Goal: Check status: Check status

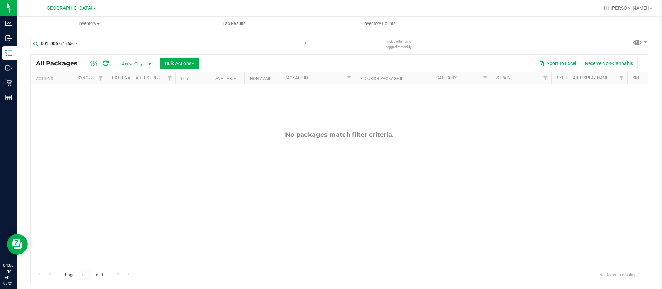
click at [99, 45] on input "0015006771765075" at bounding box center [171, 44] width 282 height 10
type input "7787752803534622"
click at [91, 43] on input "7787752803534622" at bounding box center [171, 44] width 282 height 10
click at [93, 44] on input "7787752803534622" at bounding box center [171, 44] width 282 height 10
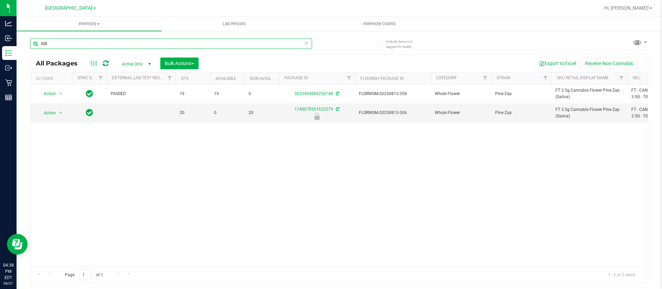
click at [82, 41] on input "t08" at bounding box center [171, 44] width 282 height 10
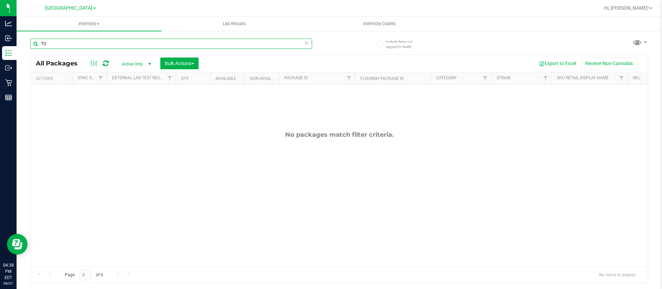
type input "T"
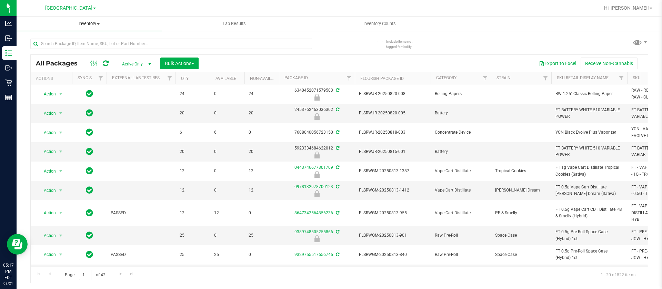
click at [86, 21] on span "Inventory" at bounding box center [89, 24] width 145 height 6
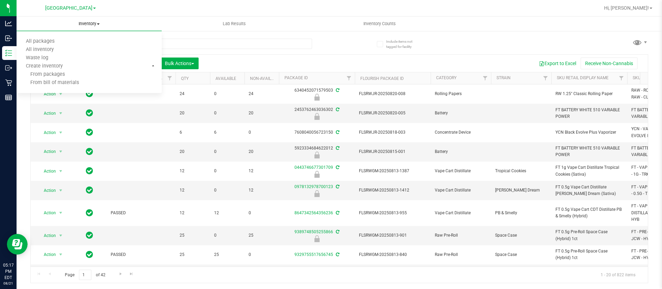
click at [85, 21] on span "Inventory" at bounding box center [89, 24] width 145 height 6
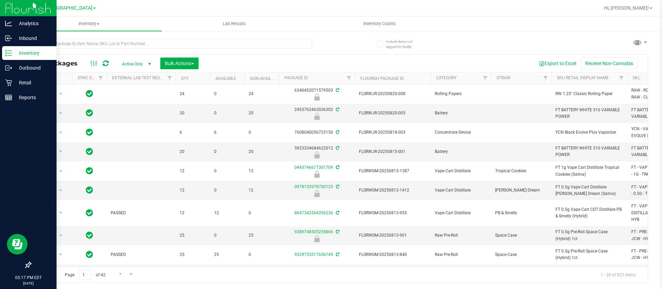
click at [26, 50] on p "Inventory" at bounding box center [32, 53] width 41 height 8
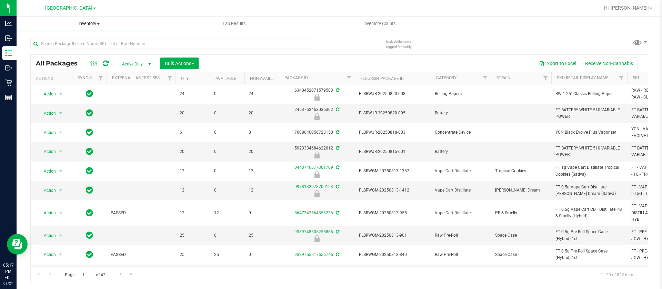
click at [90, 22] on span "Inventory" at bounding box center [89, 24] width 145 height 6
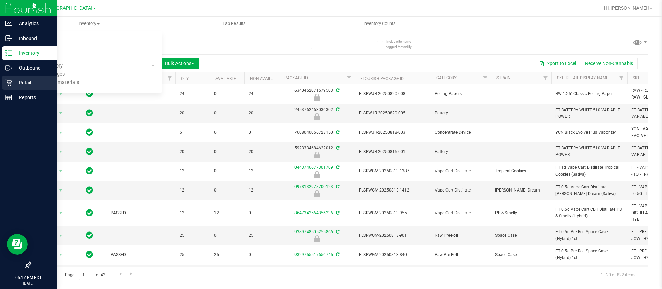
click at [27, 82] on p "Retail" at bounding box center [32, 83] width 41 height 8
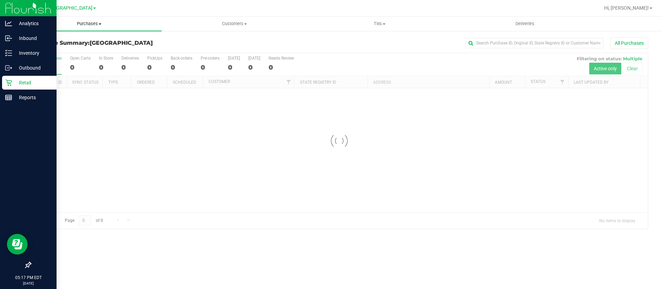
click at [88, 21] on span "Purchases" at bounding box center [89, 24] width 145 height 6
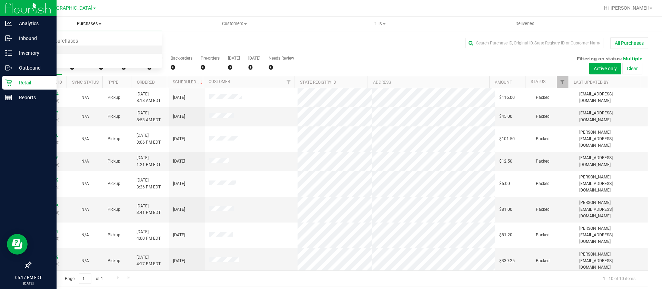
click at [45, 48] on span "Fulfillment" at bounding box center [38, 50] width 43 height 6
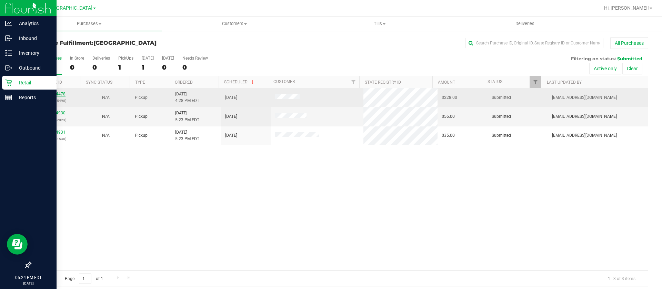
click at [60, 93] on link "11824478" at bounding box center [55, 94] width 19 height 5
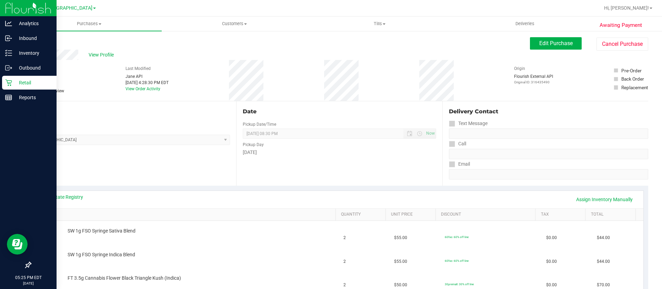
click at [35, 42] on link "Back" at bounding box center [35, 41] width 10 height 5
